Goal: Communication & Community: Answer question/provide support

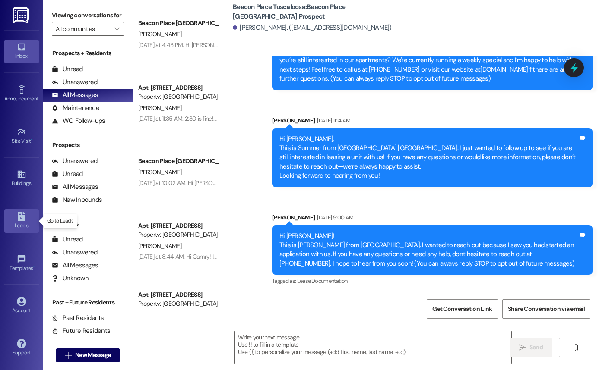
click at [26, 217] on icon at bounding box center [21, 216] width 9 height 9
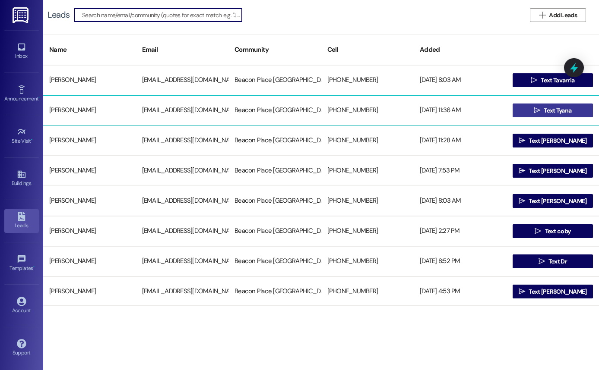
click at [535, 107] on icon "" at bounding box center [536, 110] width 6 height 7
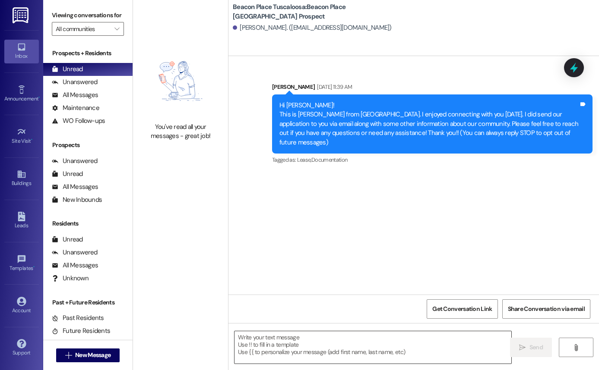
click at [269, 334] on textarea at bounding box center [372, 347] width 277 height 32
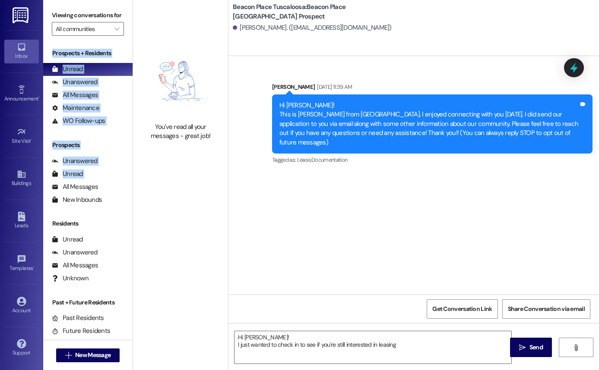
drag, startPoint x: 91, startPoint y: 190, endPoint x: 114, endPoint y: 52, distance: 140.4
click at [113, 53] on div "Viewing conversations for All communities  Prospects + Residents Unread (0) Un…" at bounding box center [88, 185] width 90 height 370
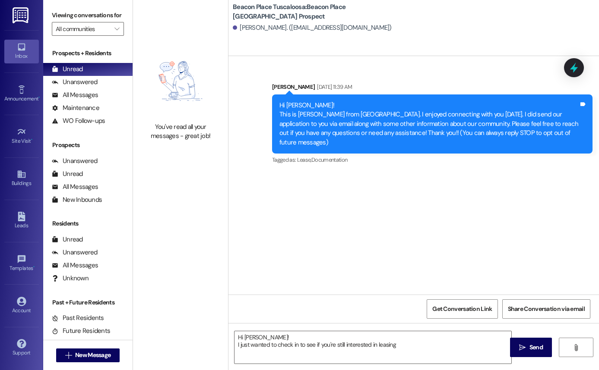
click at [186, 223] on div "You've read all your messages - great job!" at bounding box center [180, 185] width 95 height 370
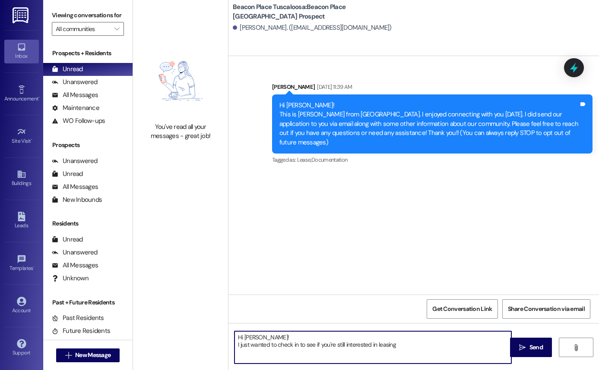
click at [290, 346] on textarea "Hi [PERSON_NAME]! I just wanted to check in to see if you're still interested i…" at bounding box center [372, 347] width 277 height 32
click at [418, 347] on textarea "Hi [PERSON_NAME]! I just wanted to check in to see if you're still interested i…" at bounding box center [372, 347] width 277 height 32
paste textarea "If you have any questions or would like more information, please don’t hesitate…"
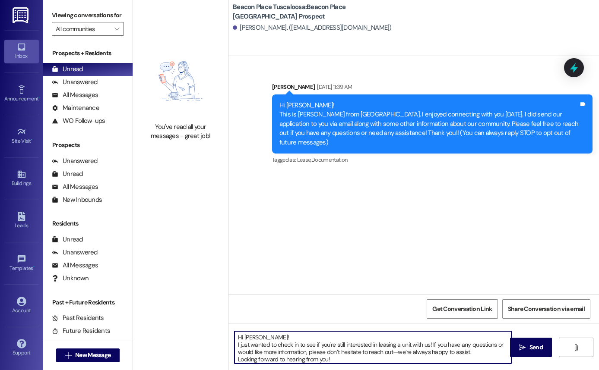
scroll to position [2, 0]
click at [234, 344] on textarea "Hi [PERSON_NAME]! I just wanted to check in to see if you're still interested i…" at bounding box center [372, 347] width 277 height 32
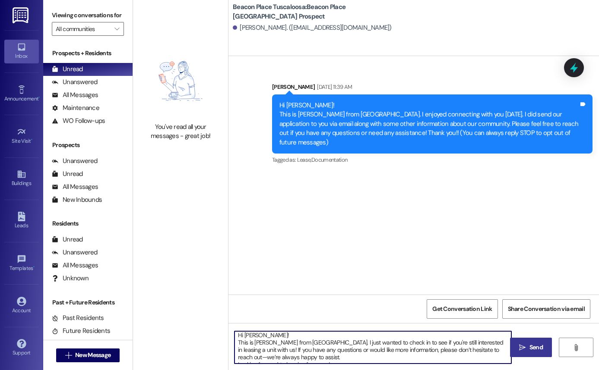
type textarea "Hi [PERSON_NAME]! This is [PERSON_NAME] from [GEOGRAPHIC_DATA]. I just wanted t…"
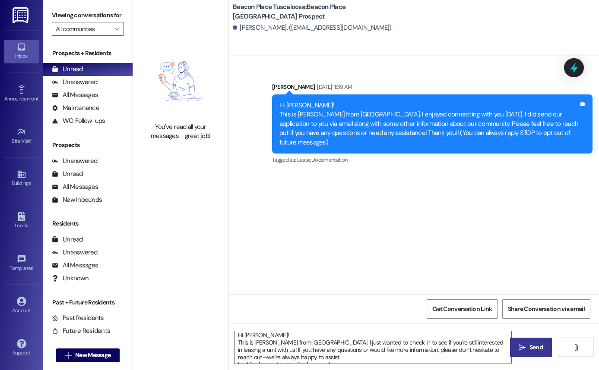
click at [522, 349] on icon "" at bounding box center [522, 347] width 6 height 7
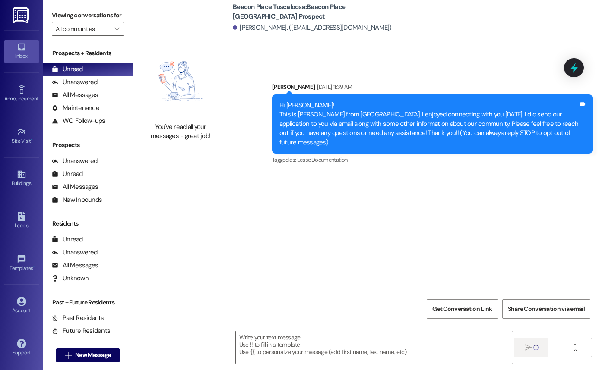
scroll to position [0, 0]
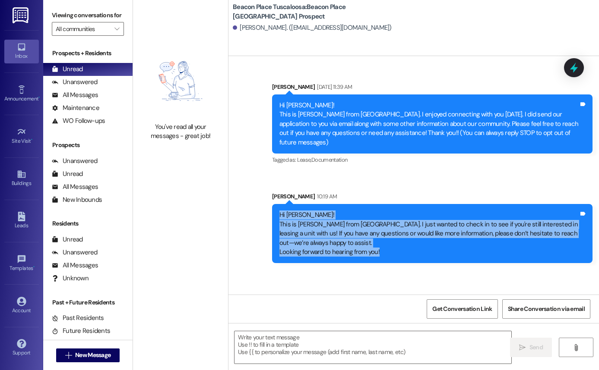
drag, startPoint x: 276, startPoint y: 206, endPoint x: 393, endPoint y: 252, distance: 126.2
click at [393, 252] on div "Hi [PERSON_NAME]! This is [PERSON_NAME] from [GEOGRAPHIC_DATA]. I just wanted t…" at bounding box center [432, 233] width 320 height 59
copy div "Hi [PERSON_NAME]! This is [PERSON_NAME] from [GEOGRAPHIC_DATA]. I just wanted t…"
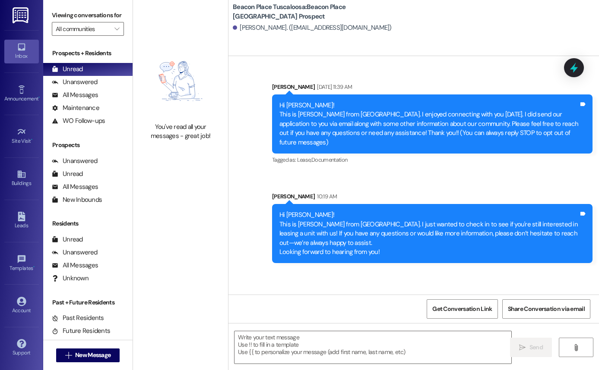
click at [196, 189] on div "You've read all your messages - great job!" at bounding box center [180, 185] width 95 height 370
click at [10, 216] on link "Leads" at bounding box center [21, 220] width 35 height 23
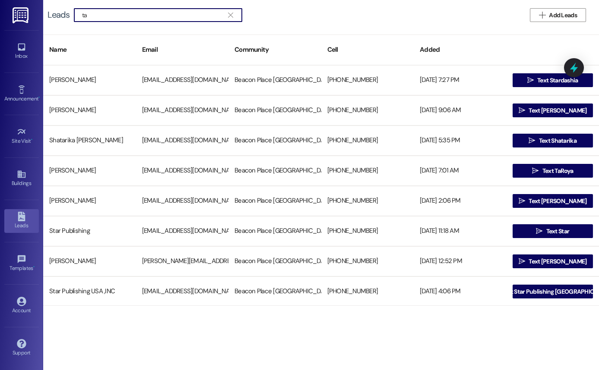
type input "t"
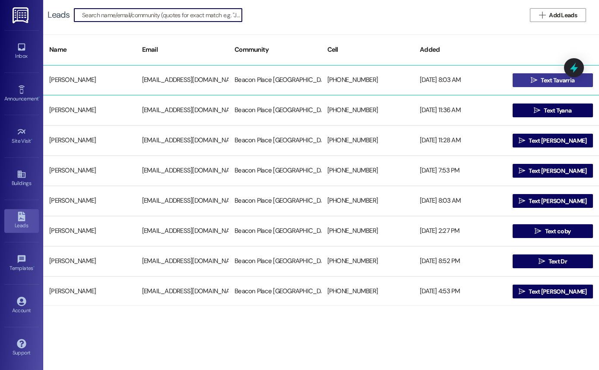
click at [521, 83] on button " Text Tavarria" at bounding box center [552, 80] width 81 height 14
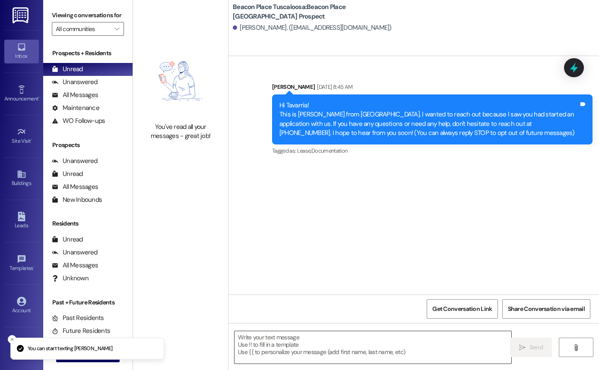
click at [278, 345] on textarea at bounding box center [372, 347] width 277 height 32
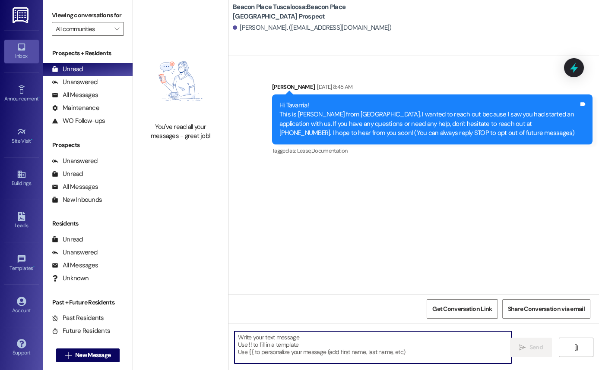
paste textarea "Hi [PERSON_NAME]! This is [PERSON_NAME] from [GEOGRAPHIC_DATA]. I just wanted t…"
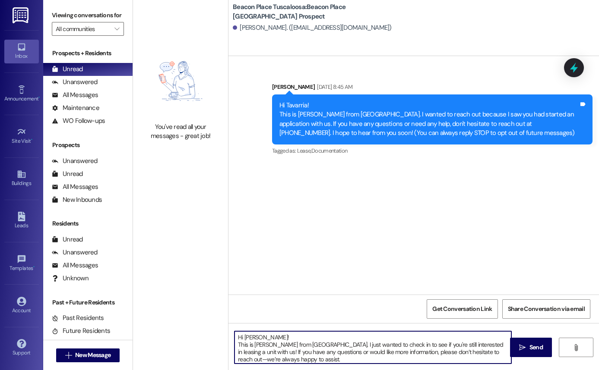
click at [262, 339] on textarea "Hi [PERSON_NAME]! This is [PERSON_NAME] from [GEOGRAPHIC_DATA]. I just wanted t…" at bounding box center [372, 347] width 277 height 32
click at [247, 338] on textarea "Hi [PERSON_NAME]! This is [PERSON_NAME] from [GEOGRAPHIC_DATA]. I just wanted t…" at bounding box center [372, 347] width 277 height 32
type textarea "Hi Tavarria! This is [PERSON_NAME] from [GEOGRAPHIC_DATA]. I just wanted to che…"
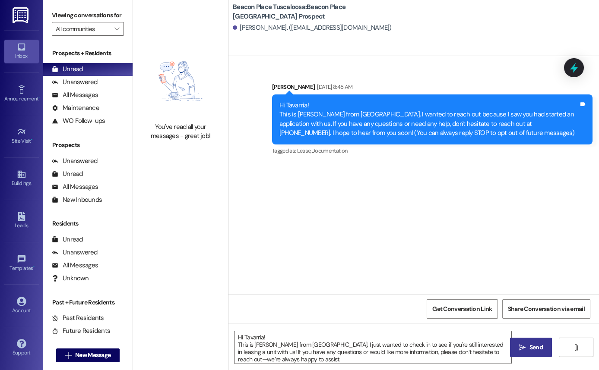
click at [528, 350] on span "Send" at bounding box center [535, 347] width 17 height 9
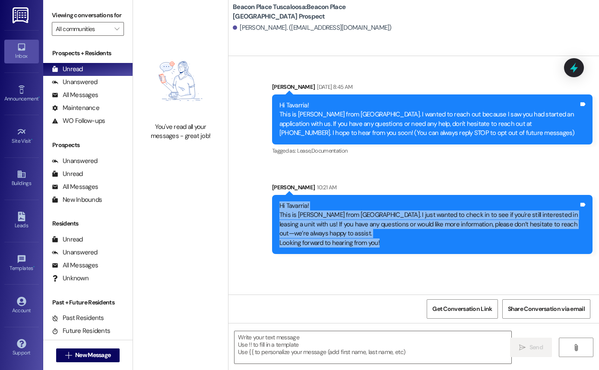
drag, startPoint x: 276, startPoint y: 206, endPoint x: 407, endPoint y: 262, distance: 142.7
click at [407, 262] on div "Sent via SMS [PERSON_NAME] [DATE] 8:45 AM Hi Tavarria! This is [PERSON_NAME] fr…" at bounding box center [413, 175] width 370 height 239
copy div "Hi Tavarria! This is [PERSON_NAME] from [GEOGRAPHIC_DATA]. I just wanted to che…"
click at [28, 218] on link "Leads" at bounding box center [21, 220] width 35 height 23
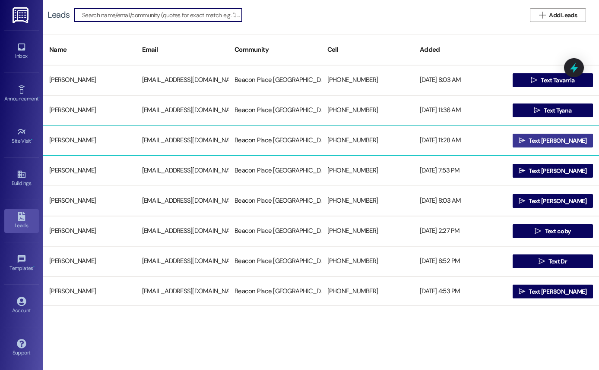
click at [542, 145] on span " Text [PERSON_NAME]" at bounding box center [553, 140] width 72 height 13
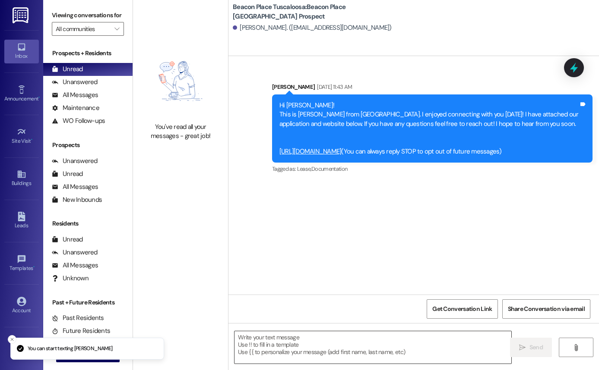
click at [280, 347] on textarea at bounding box center [372, 347] width 277 height 32
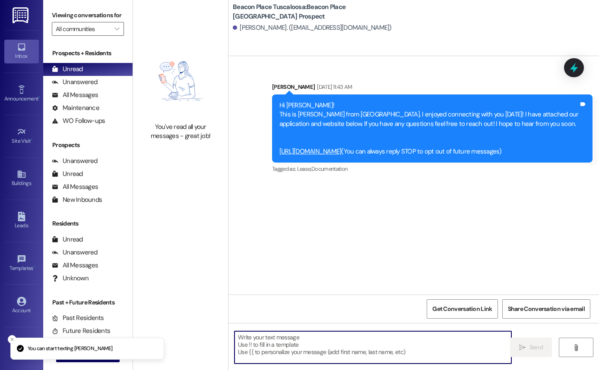
paste textarea "Hi Tavarria! This is [PERSON_NAME] from [GEOGRAPHIC_DATA]. I just wanted to che…"
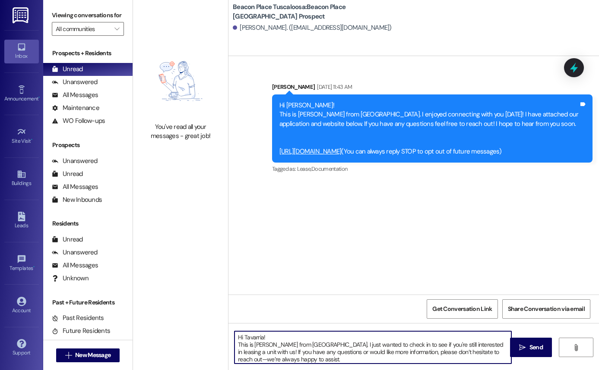
click at [266, 344] on textarea "Hi Tavarria! This is [PERSON_NAME] from [GEOGRAPHIC_DATA]. I just wanted to che…" at bounding box center [372, 347] width 277 height 32
click at [265, 339] on textarea "Hi Tavarria! This is [PERSON_NAME] from [GEOGRAPHIC_DATA]. I just wanted to che…" at bounding box center [372, 347] width 277 height 32
type textarea "Hi [PERSON_NAME]! This is [PERSON_NAME] from [GEOGRAPHIC_DATA]. I just wanted t…"
click at [524, 354] on button " Send" at bounding box center [531, 347] width 42 height 19
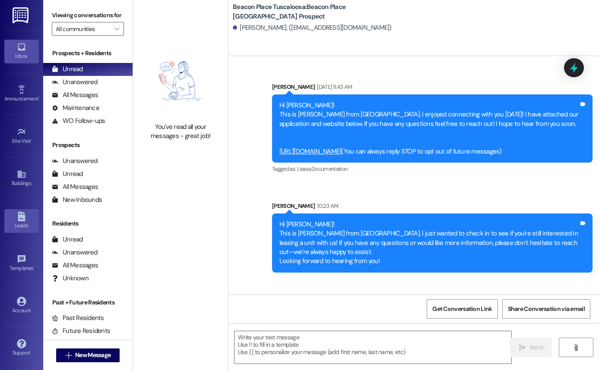
click at [18, 219] on icon at bounding box center [21, 216] width 7 height 9
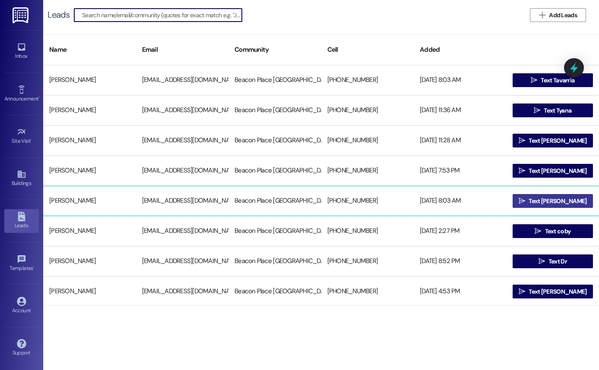
click at [537, 197] on span "Text [PERSON_NAME]" at bounding box center [557, 201] width 58 height 9
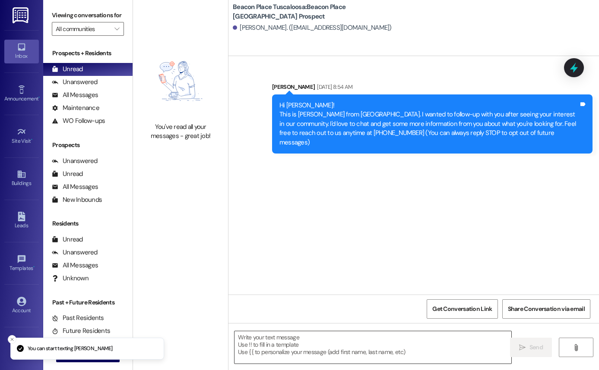
click at [304, 342] on textarea at bounding box center [372, 347] width 277 height 32
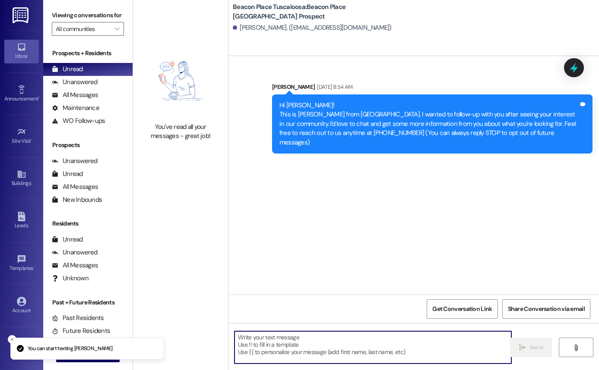
paste textarea "Hi Tavarria! This is [PERSON_NAME] from [GEOGRAPHIC_DATA]. I just wanted to che…"
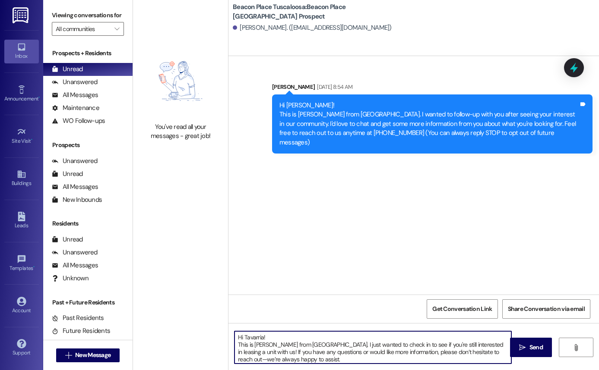
click at [265, 335] on textarea "Hi Tavarria! This is [PERSON_NAME] from [GEOGRAPHIC_DATA]. I just wanted to che…" at bounding box center [372, 347] width 277 height 32
type textarea "Hi [PERSON_NAME]! This is [PERSON_NAME] from [GEOGRAPHIC_DATA]. I just wanted t…"
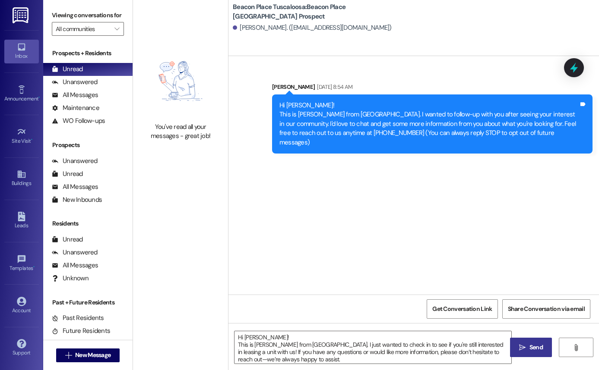
click at [530, 343] on span "Send" at bounding box center [535, 347] width 13 height 9
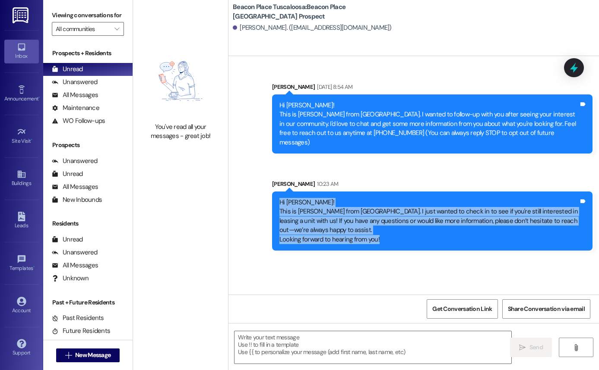
drag, startPoint x: 277, startPoint y: 192, endPoint x: 391, endPoint y: 246, distance: 126.1
click at [391, 247] on div "Sent via SMS [PERSON_NAME] 10:23 AM Hi [PERSON_NAME]! This is [PERSON_NAME] fro…" at bounding box center [431, 215] width 333 height 84
copy div "Hi [PERSON_NAME]! This is [PERSON_NAME] from [GEOGRAPHIC_DATA]. I just wanted t…"
click at [276, 274] on div "Sent via SMS [PERSON_NAME] [DATE] 8:54 AM Hi [PERSON_NAME]! This is [PERSON_NAM…" at bounding box center [413, 175] width 370 height 239
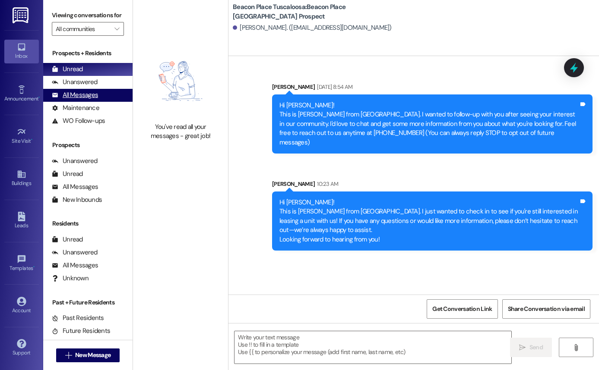
click at [104, 102] on div "All Messages (undefined)" at bounding box center [87, 95] width 89 height 13
